Goal: Navigation & Orientation: Find specific page/section

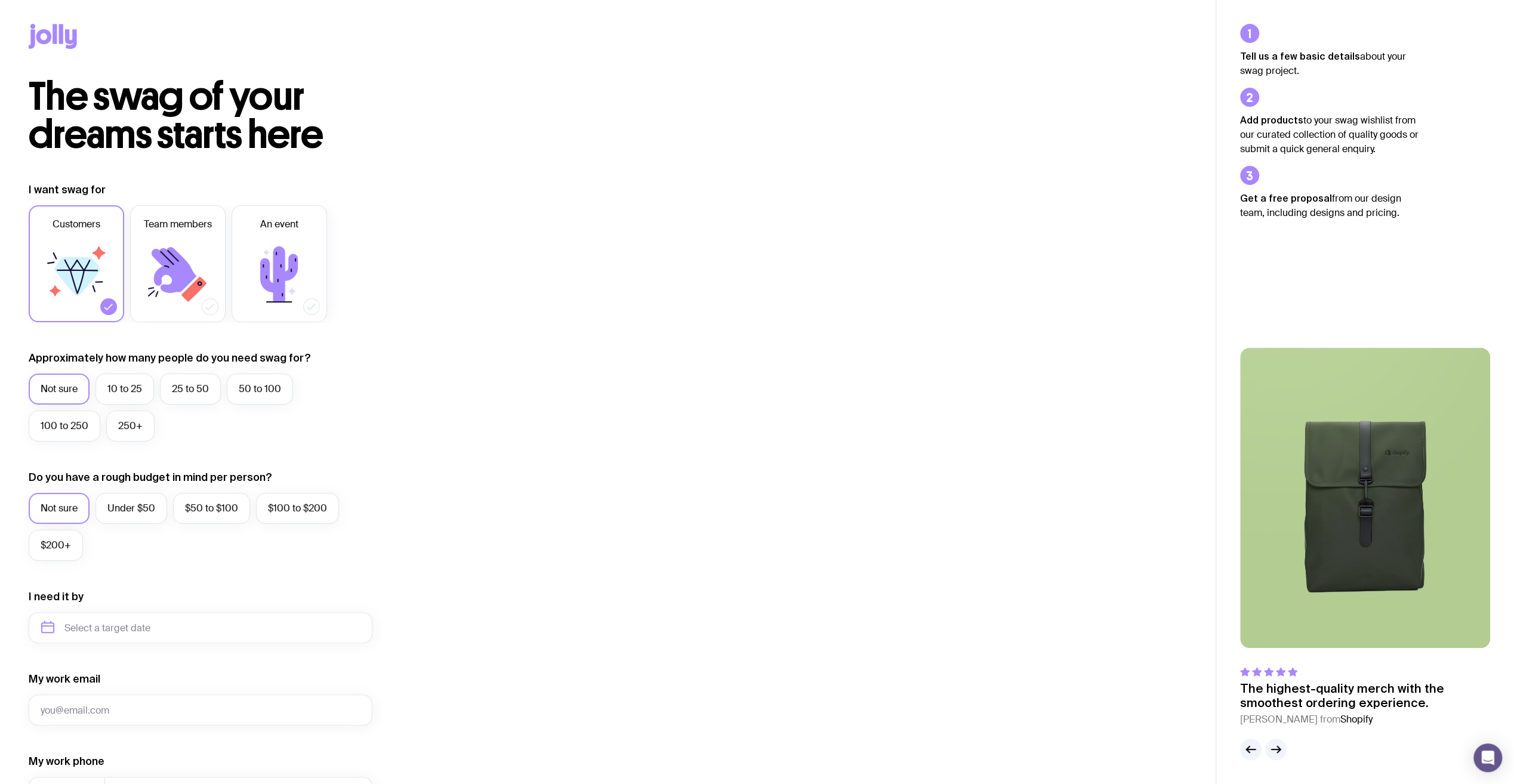
click at [59, 31] on icon at bounding box center [61, 34] width 4 height 19
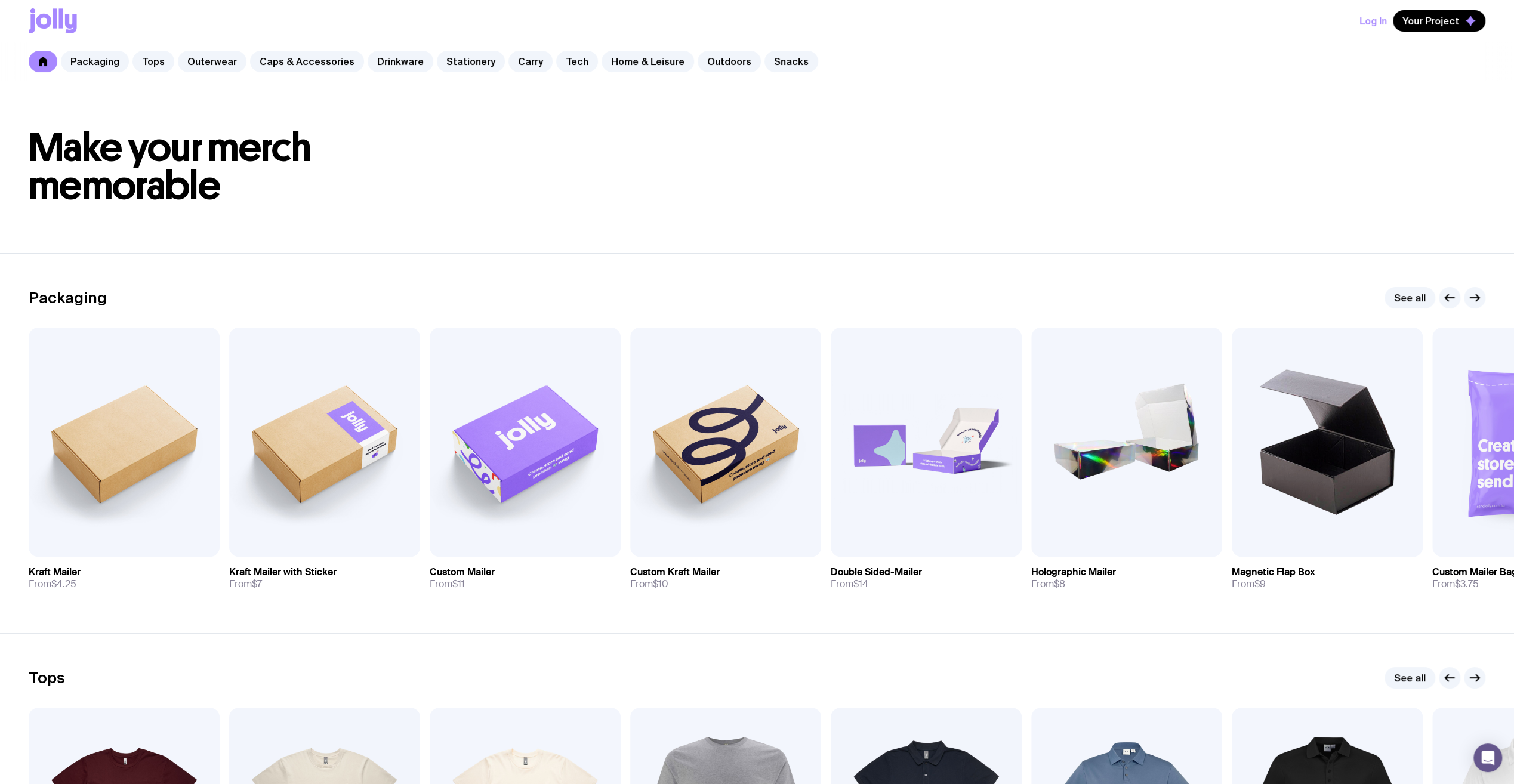
click at [48, 23] on icon at bounding box center [44, 21] width 15 height 15
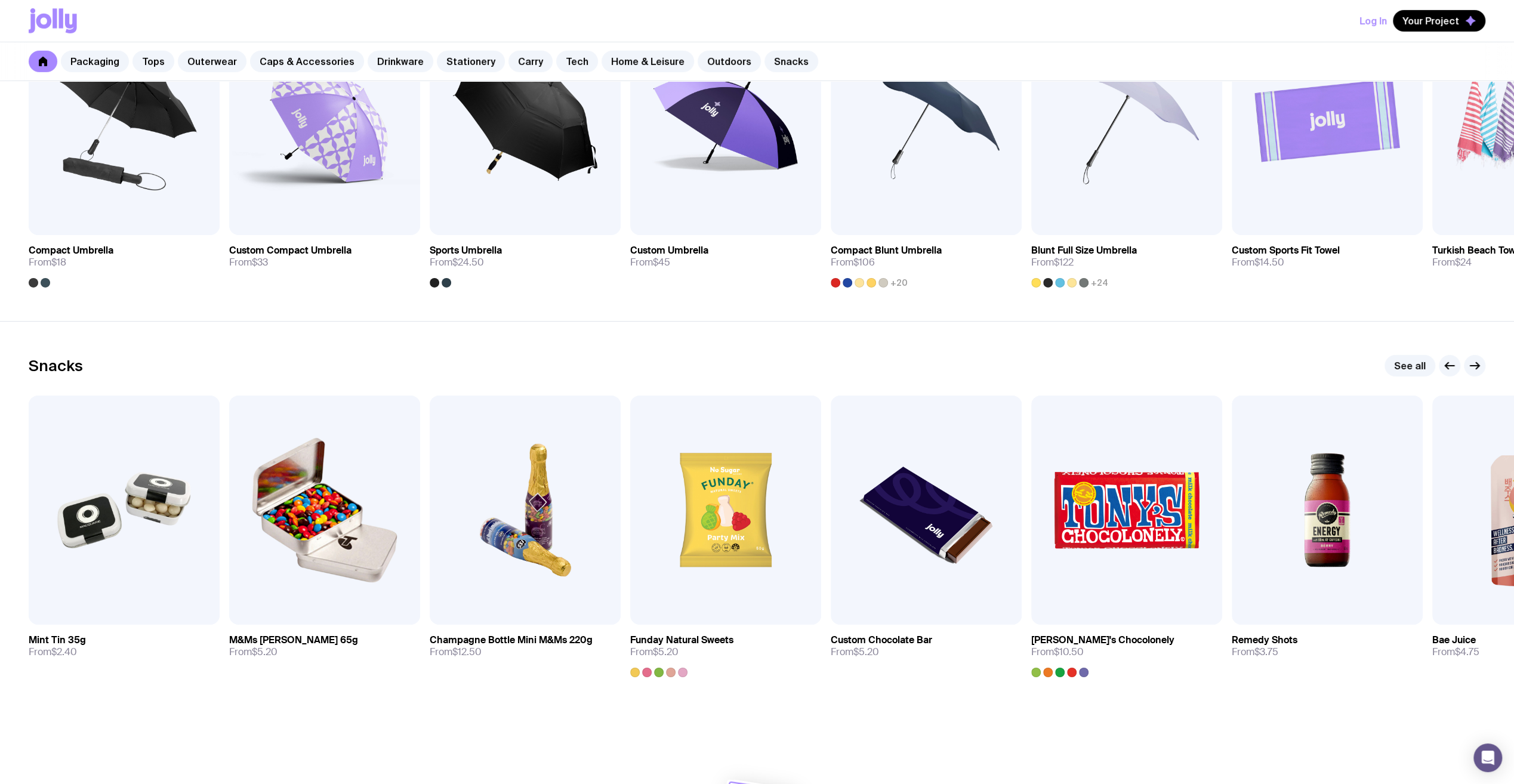
scroll to position [3872, 0]
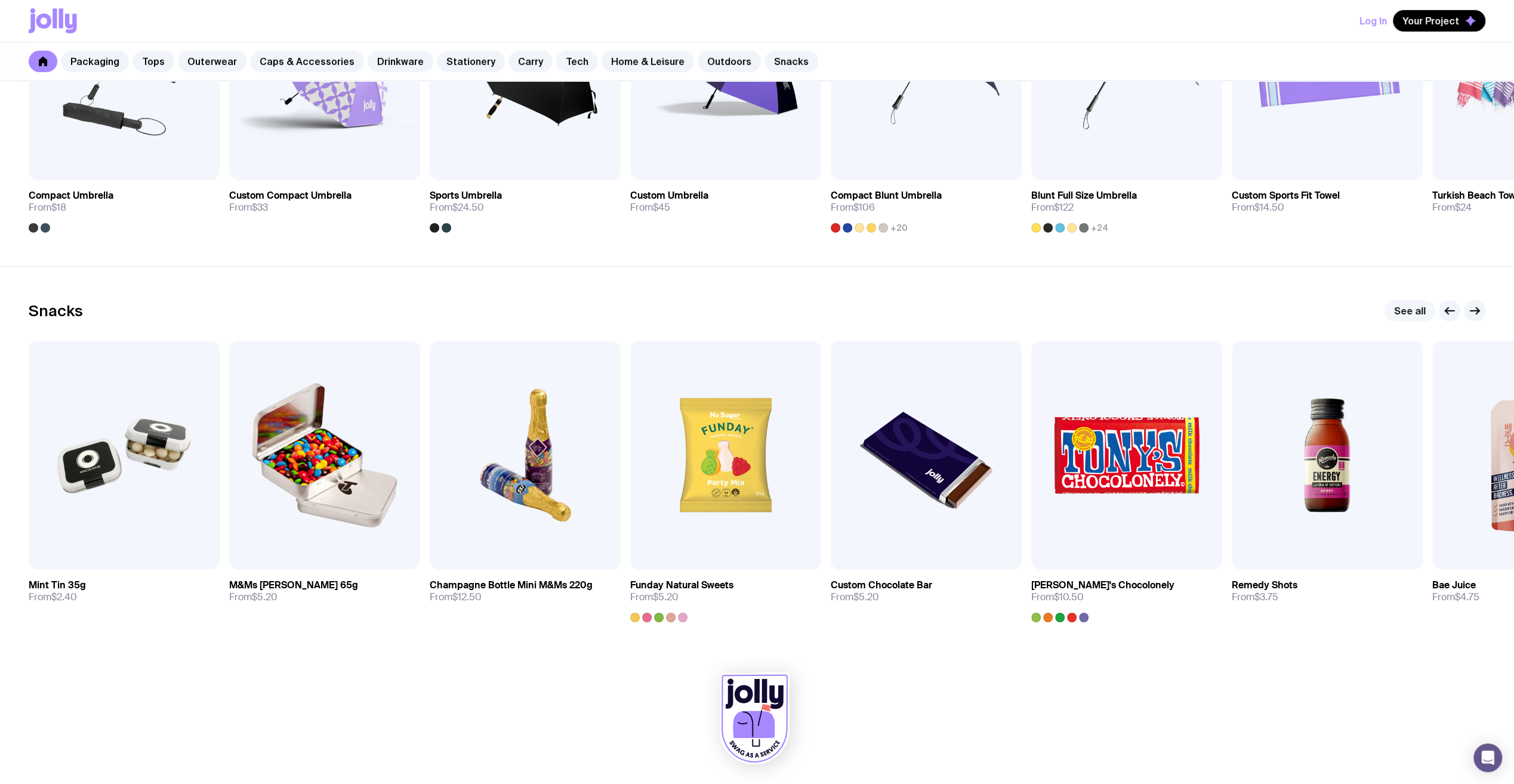
click at [1407, 302] on link "See all" at bounding box center [1410, 311] width 51 height 21
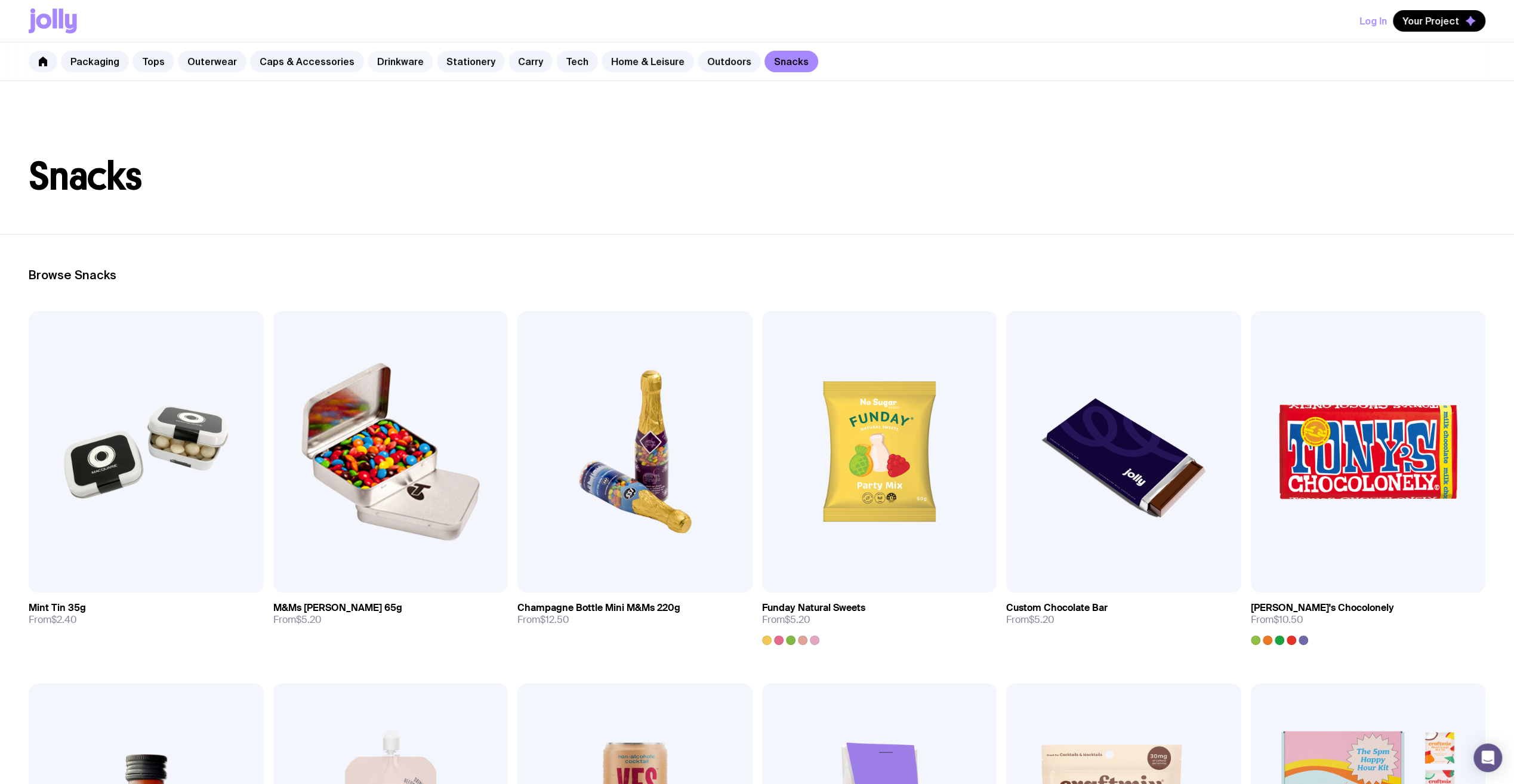
click at [407, 60] on link "Drinkware" at bounding box center [400, 62] width 66 height 21
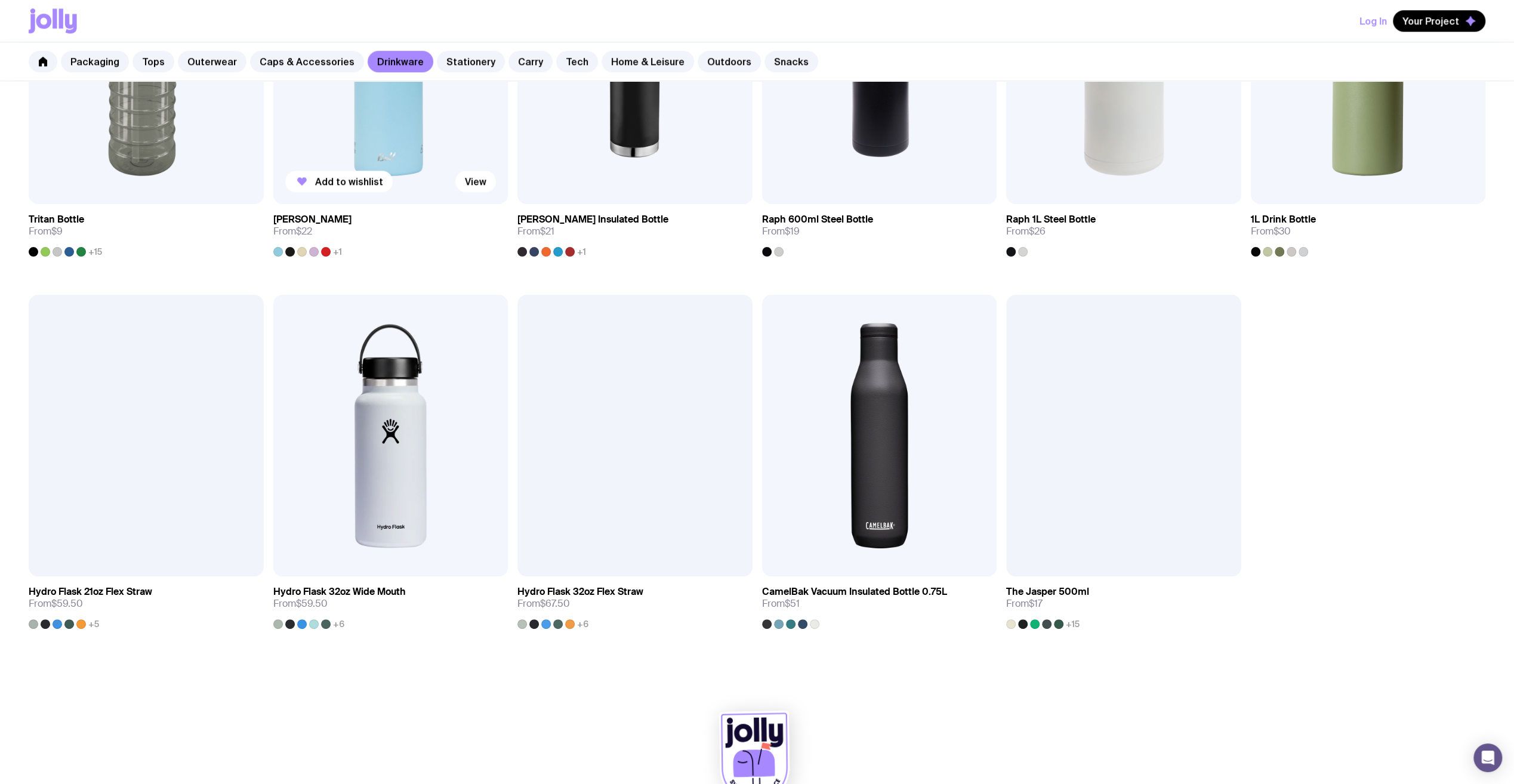
scroll to position [1180, 0]
